Goal: Information Seeking & Learning: Learn about a topic

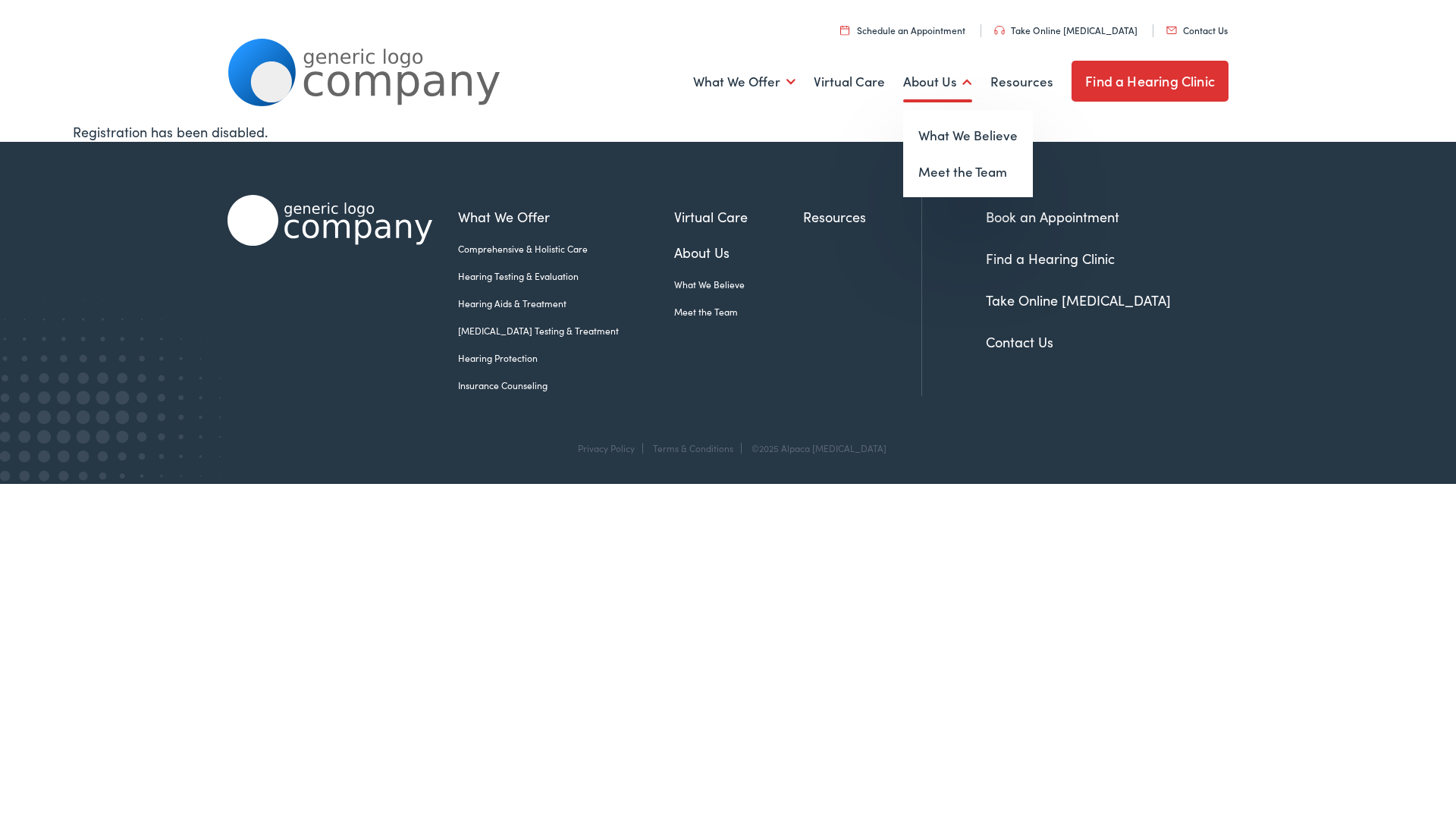
click at [933, 76] on link "About Us" at bounding box center [938, 82] width 69 height 56
click at [992, 164] on link "Meet the Team" at bounding box center [968, 172] width 130 height 37
